Goal: Browse casually: Explore the website without a specific task or goal

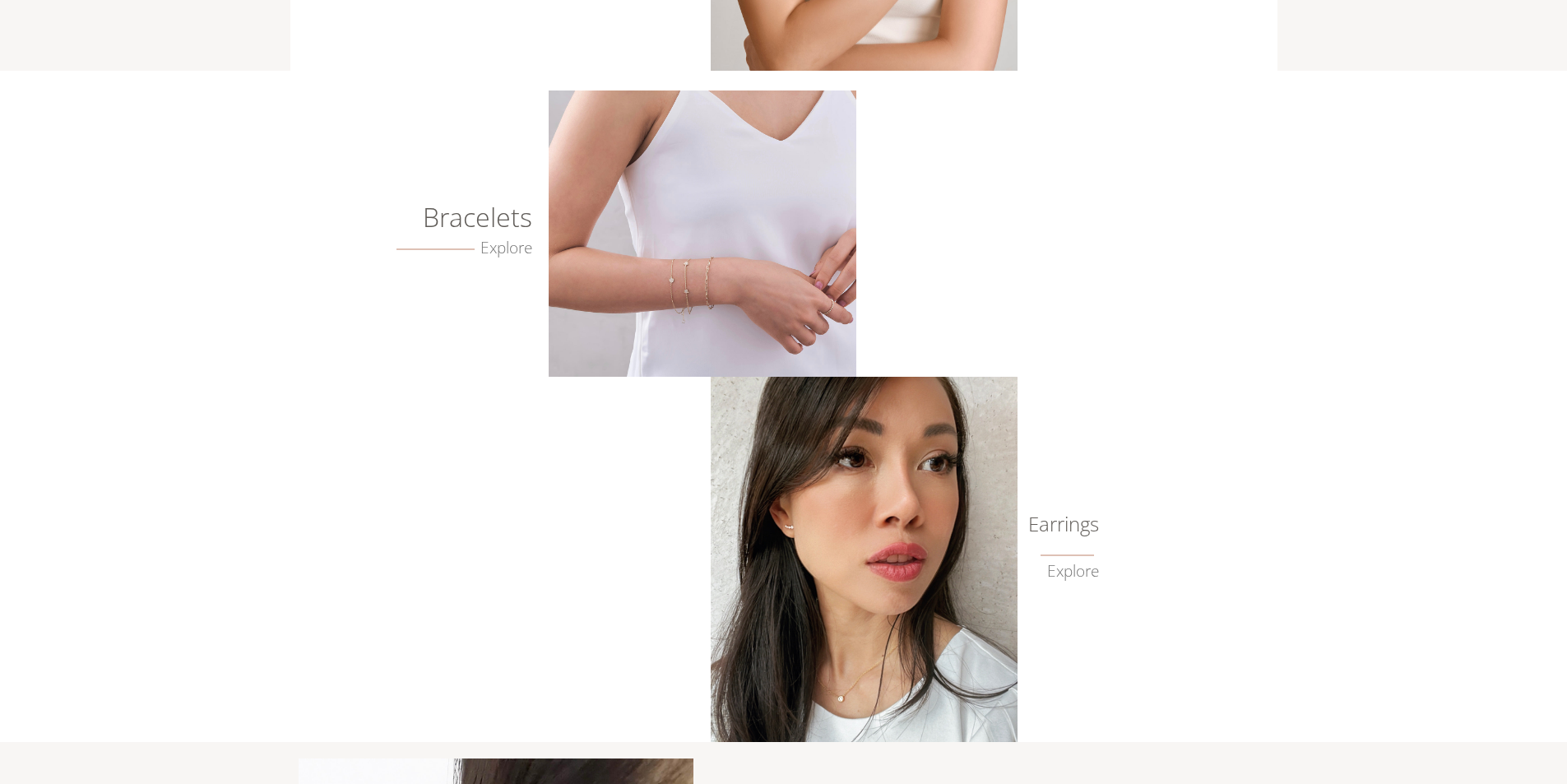
scroll to position [122, 0]
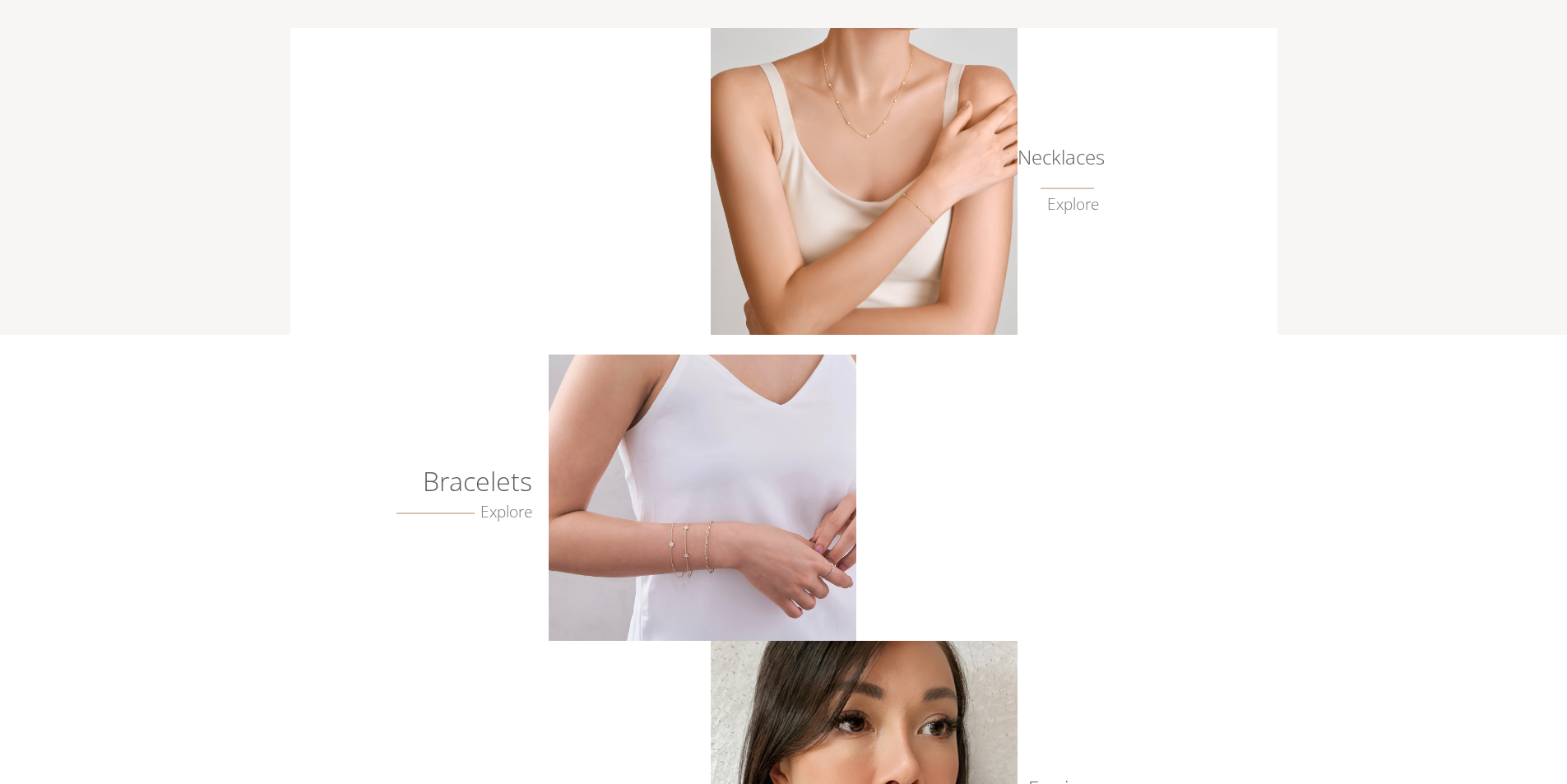
click at [678, 503] on img at bounding box center [702, 498] width 307 height 286
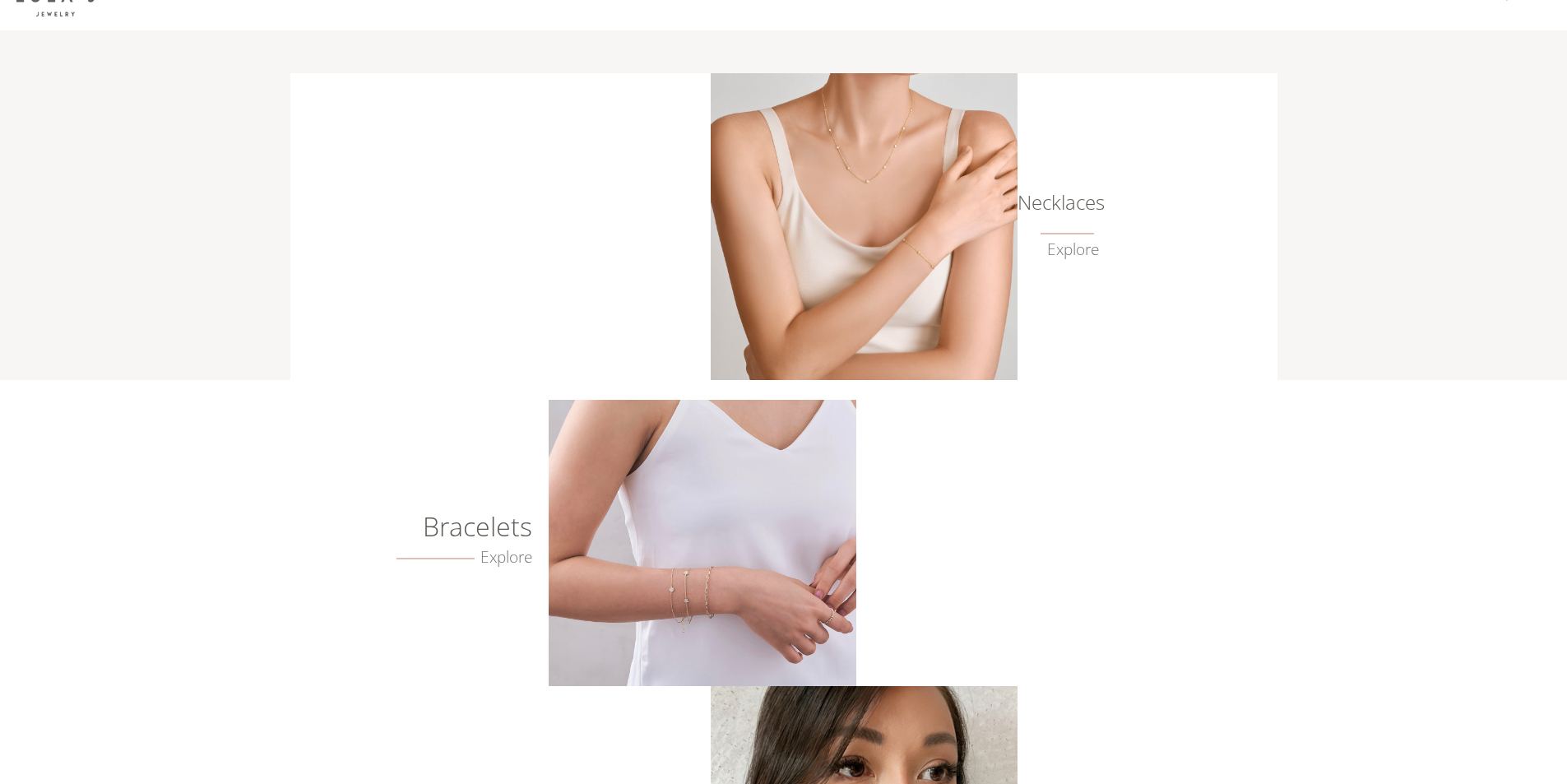
scroll to position [0, 0]
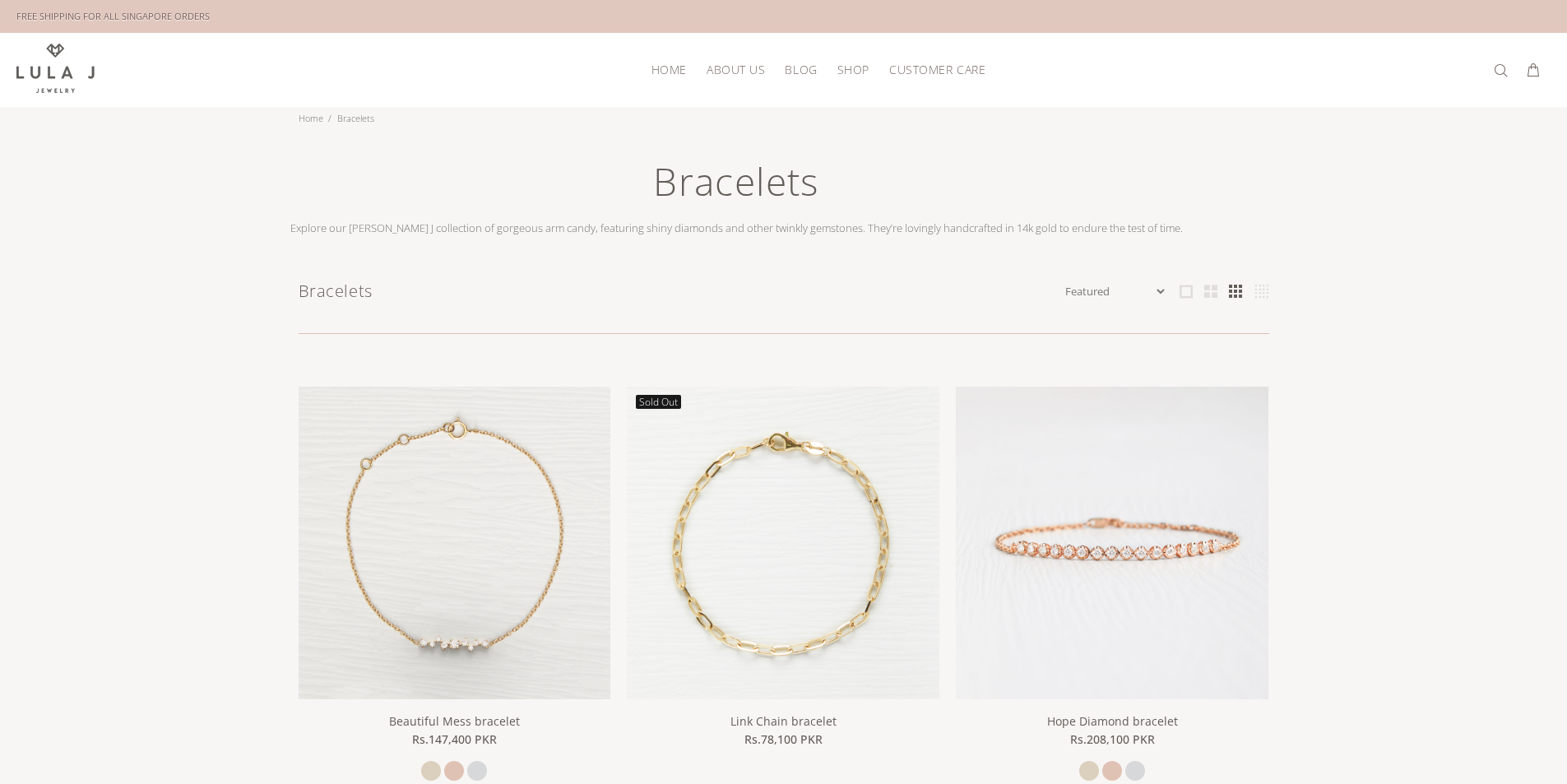
click at [662, 69] on span "HOME" at bounding box center [669, 70] width 36 height 13
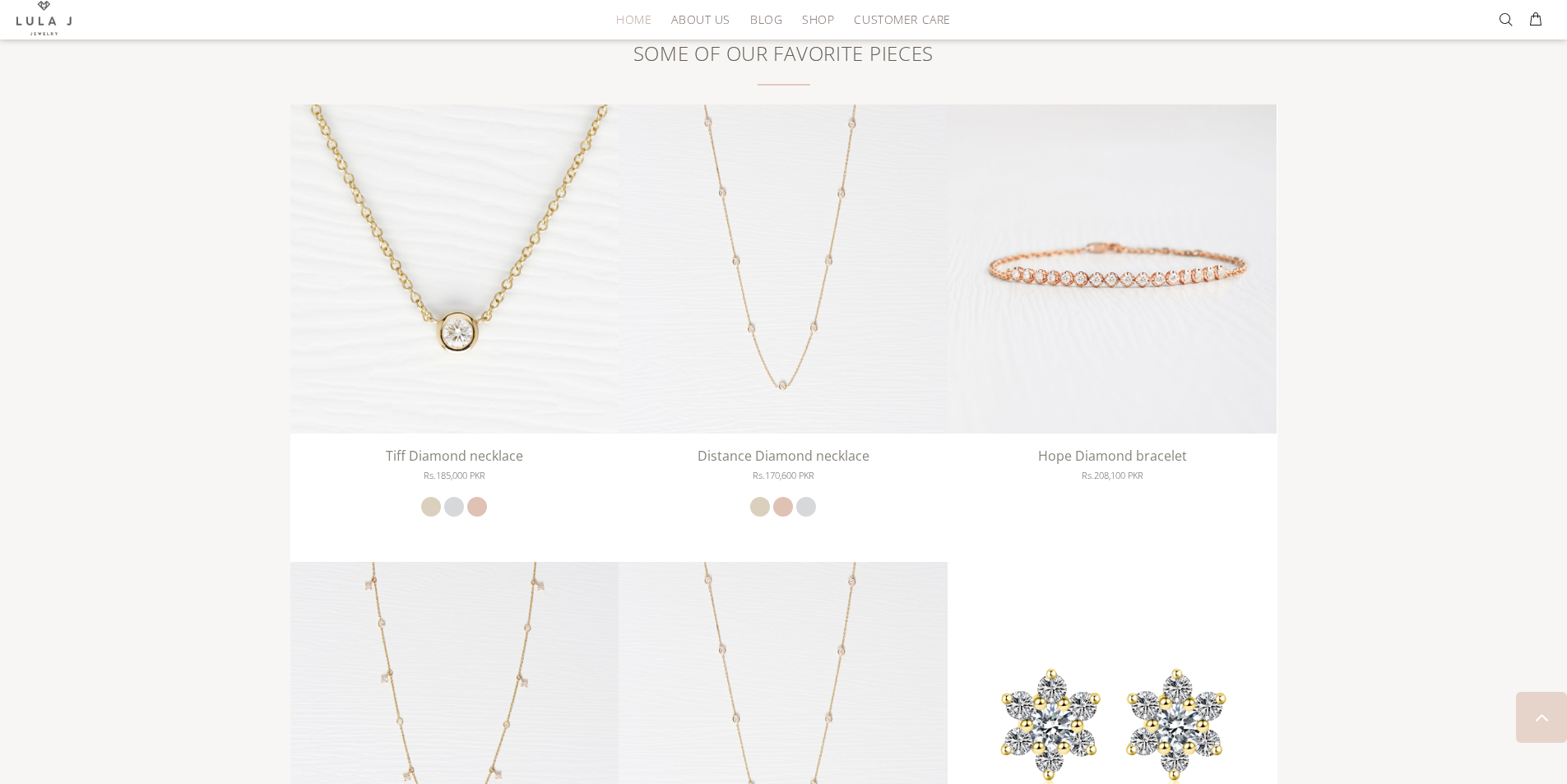
scroll to position [2043, 0]
